Goal: Check status: Check status

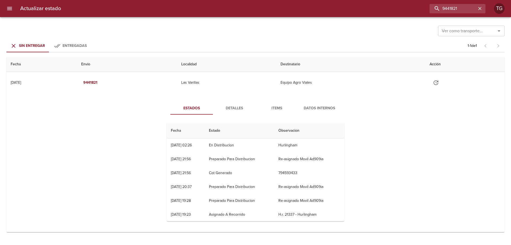
click at [346, 11] on div "9441821" at bounding box center [275, 8] width 420 height 9
click at [10, 7] on icon "menu" at bounding box center [9, 8] width 5 height 3
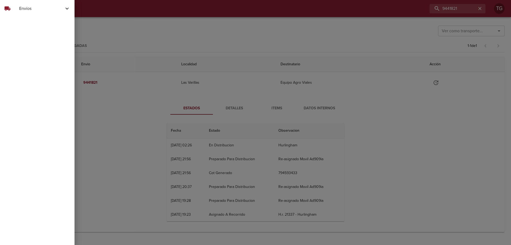
click at [25, 10] on span "Envíos" at bounding box center [41, 8] width 45 height 6
drag, startPoint x: 20, startPoint y: 23, endPoint x: 123, endPoint y: 23, distance: 103.3
click at [20, 23] on span "Ver Envíos" at bounding box center [43, 21] width 53 height 5
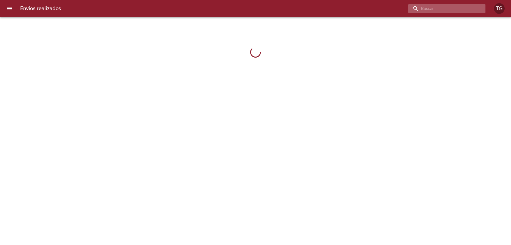
click at [463, 7] on input "buscar" at bounding box center [442, 8] width 68 height 9
paste input "R 0178-00230214"
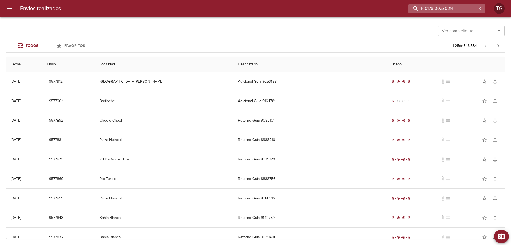
type input "R 0178-00230214"
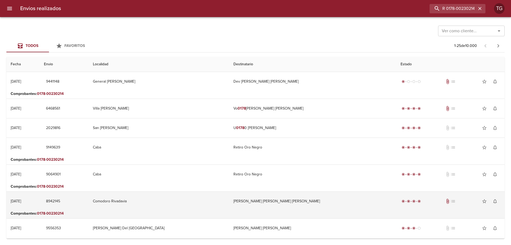
click at [295, 202] on td "[PERSON_NAME] [PERSON_NAME] [PERSON_NAME]" at bounding box center [312, 200] width 167 height 19
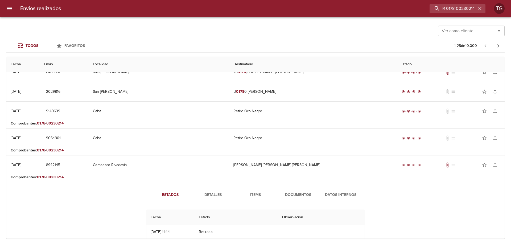
scroll to position [80, 0]
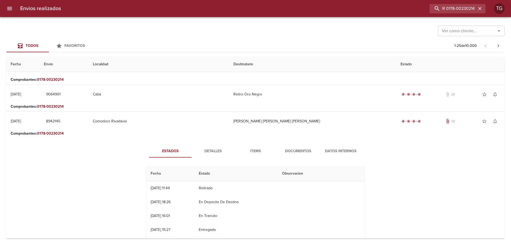
click at [280, 152] on span "Documentos" at bounding box center [298, 151] width 36 height 7
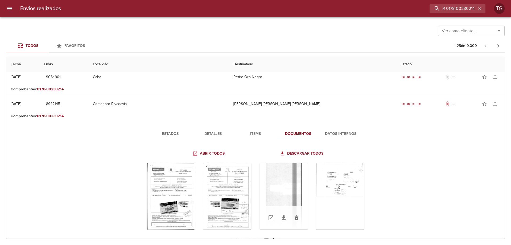
scroll to position [133, 0]
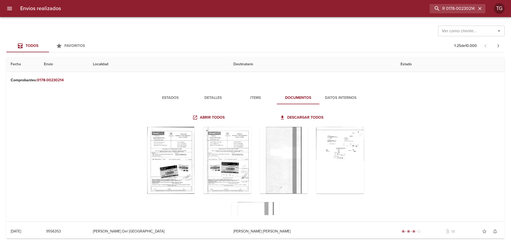
click at [164, 100] on span "Estados" at bounding box center [170, 98] width 36 height 7
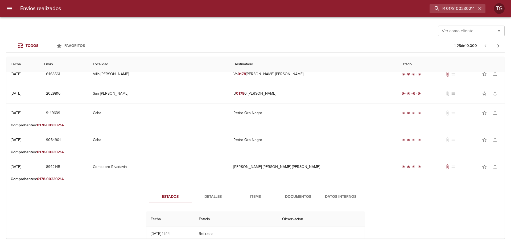
scroll to position [27, 0]
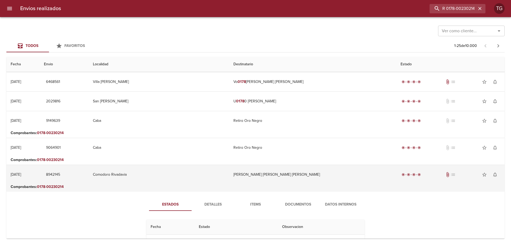
click at [316, 178] on td "[PERSON_NAME] [PERSON_NAME] [PERSON_NAME]" at bounding box center [312, 174] width 167 height 19
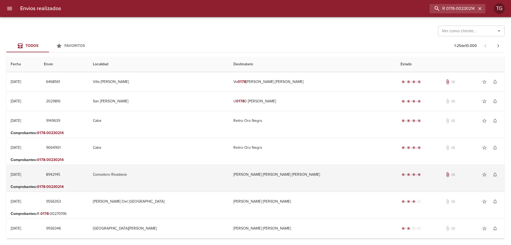
drag, startPoint x: 73, startPoint y: 175, endPoint x: 116, endPoint y: 169, distance: 43.0
click at [89, 176] on td "8942145" at bounding box center [64, 174] width 49 height 19
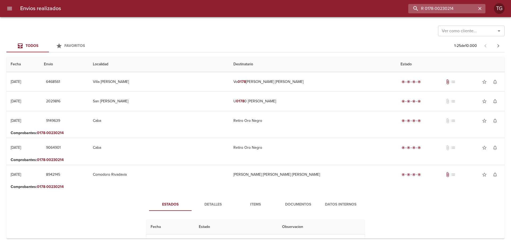
click at [467, 9] on input "R 0178-00230214" at bounding box center [442, 8] width 68 height 9
type input "8942145"
